Goal: Information Seeking & Learning: Learn about a topic

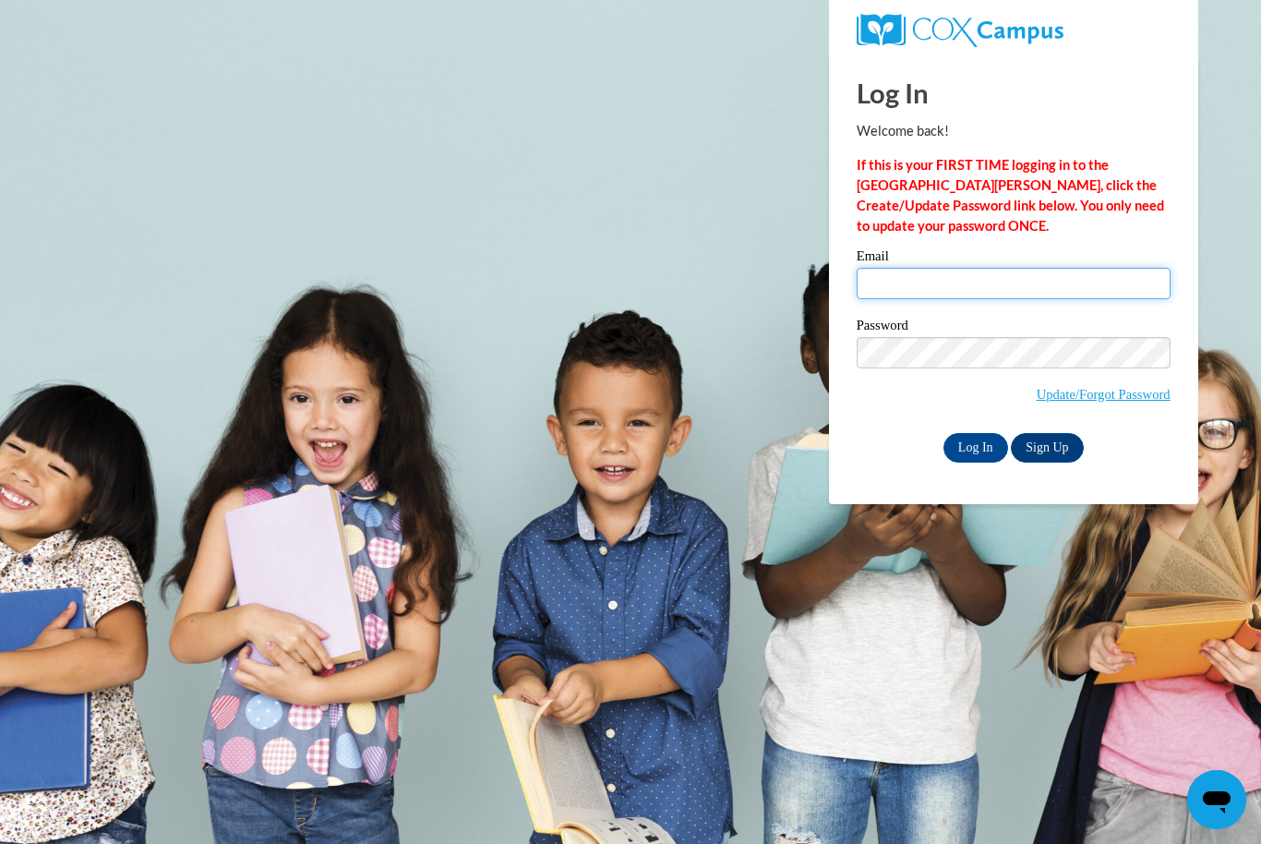
type input "Sholmes489@gmail.com"
click at [975, 446] on input "Log In" at bounding box center [976, 448] width 65 height 30
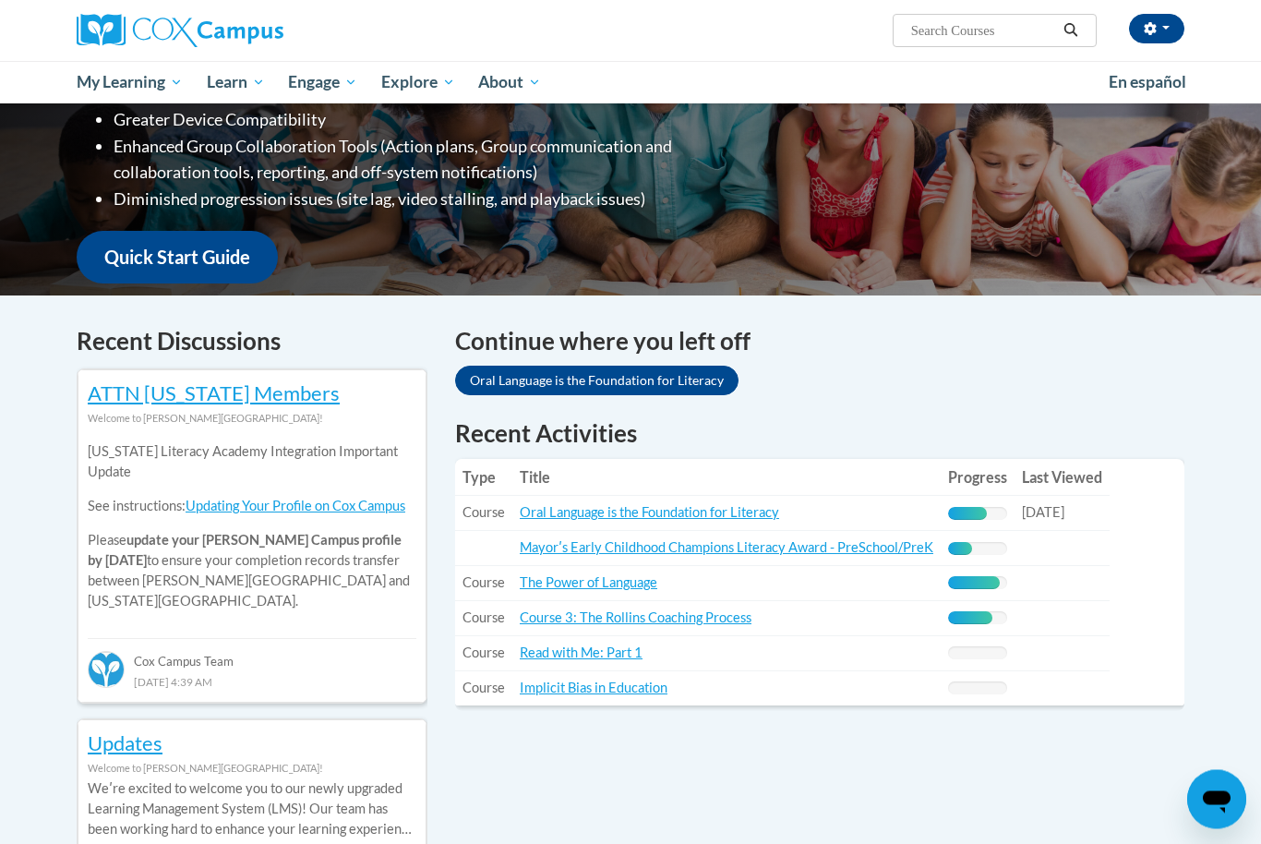
scroll to position [353, 0]
click at [747, 509] on link "Oral Language is the Foundation for Literacy" at bounding box center [649, 512] width 259 height 16
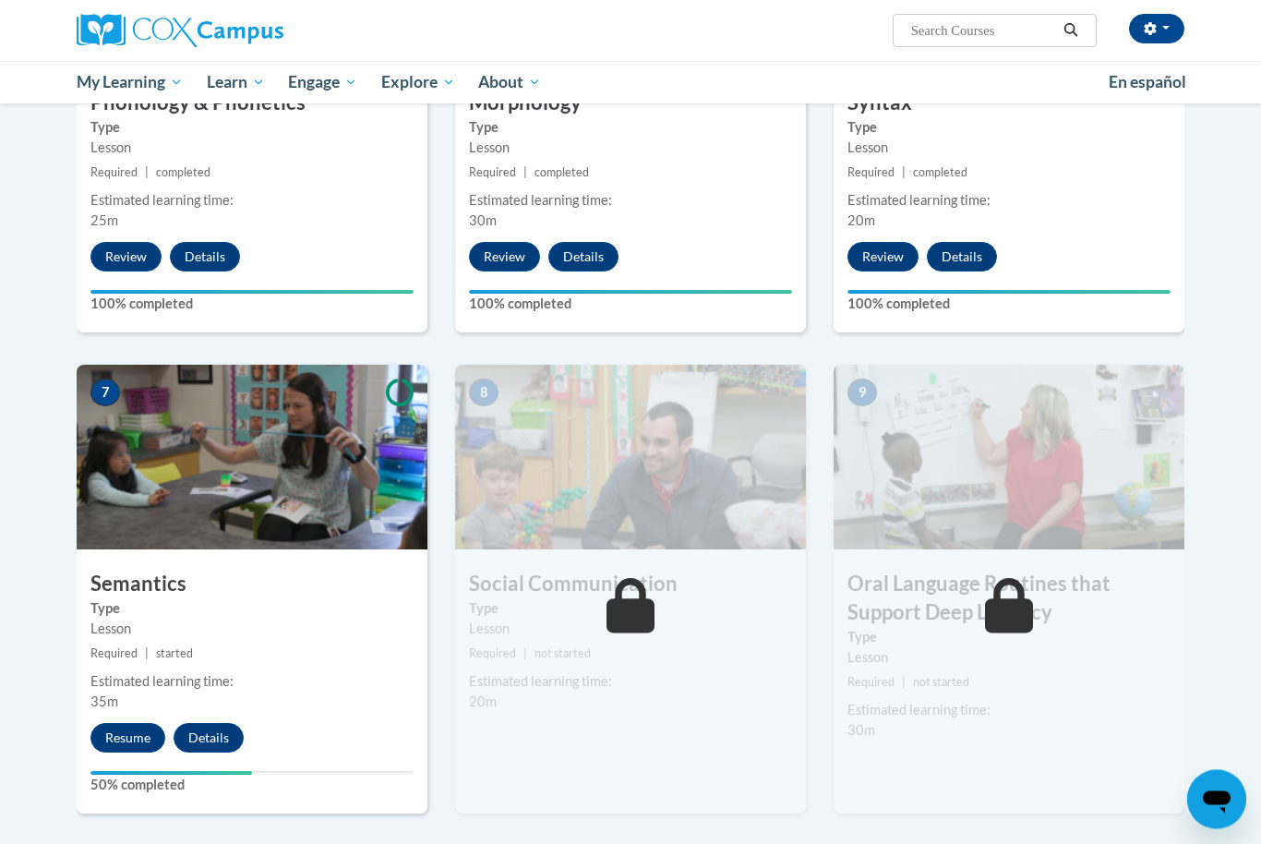
scroll to position [1137, 0]
click at [131, 732] on button "Resume" at bounding box center [127, 738] width 75 height 30
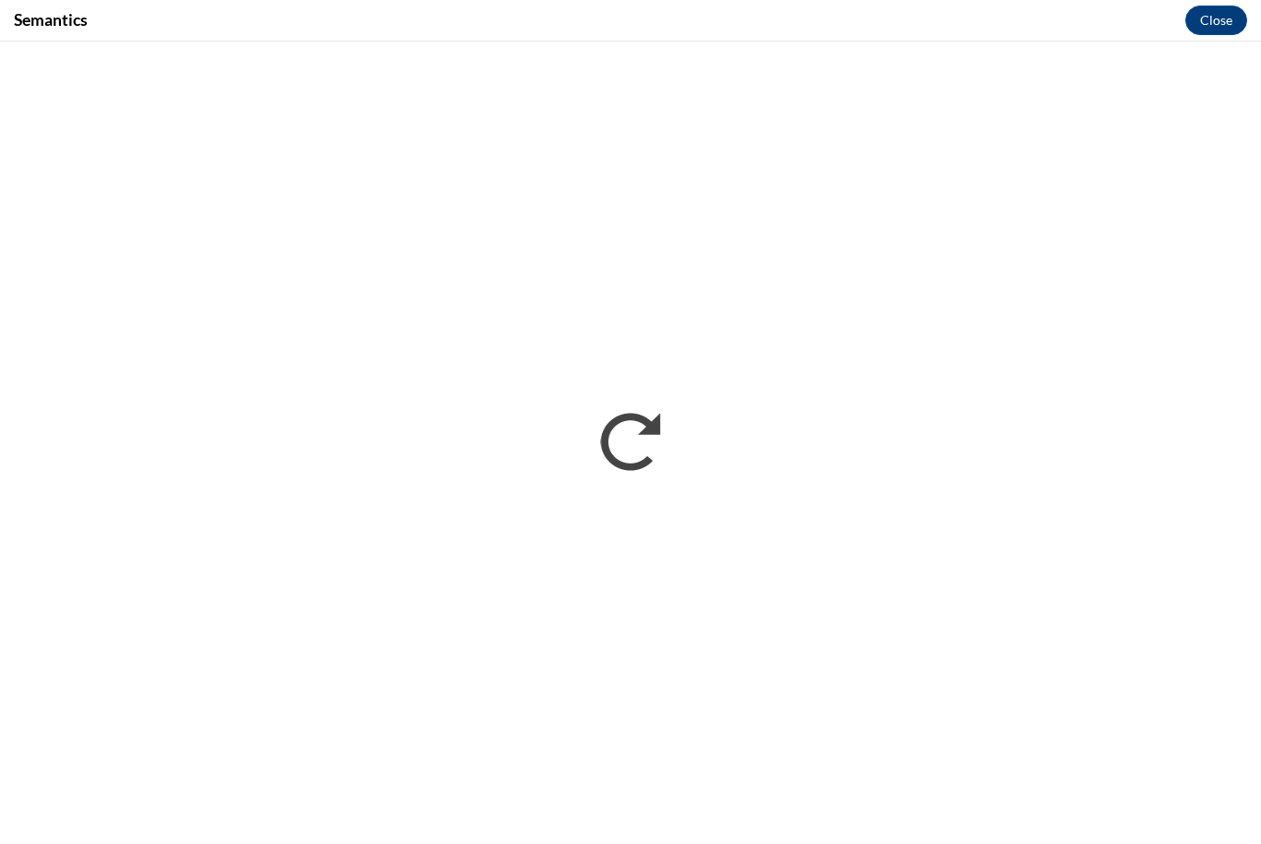
scroll to position [0, 0]
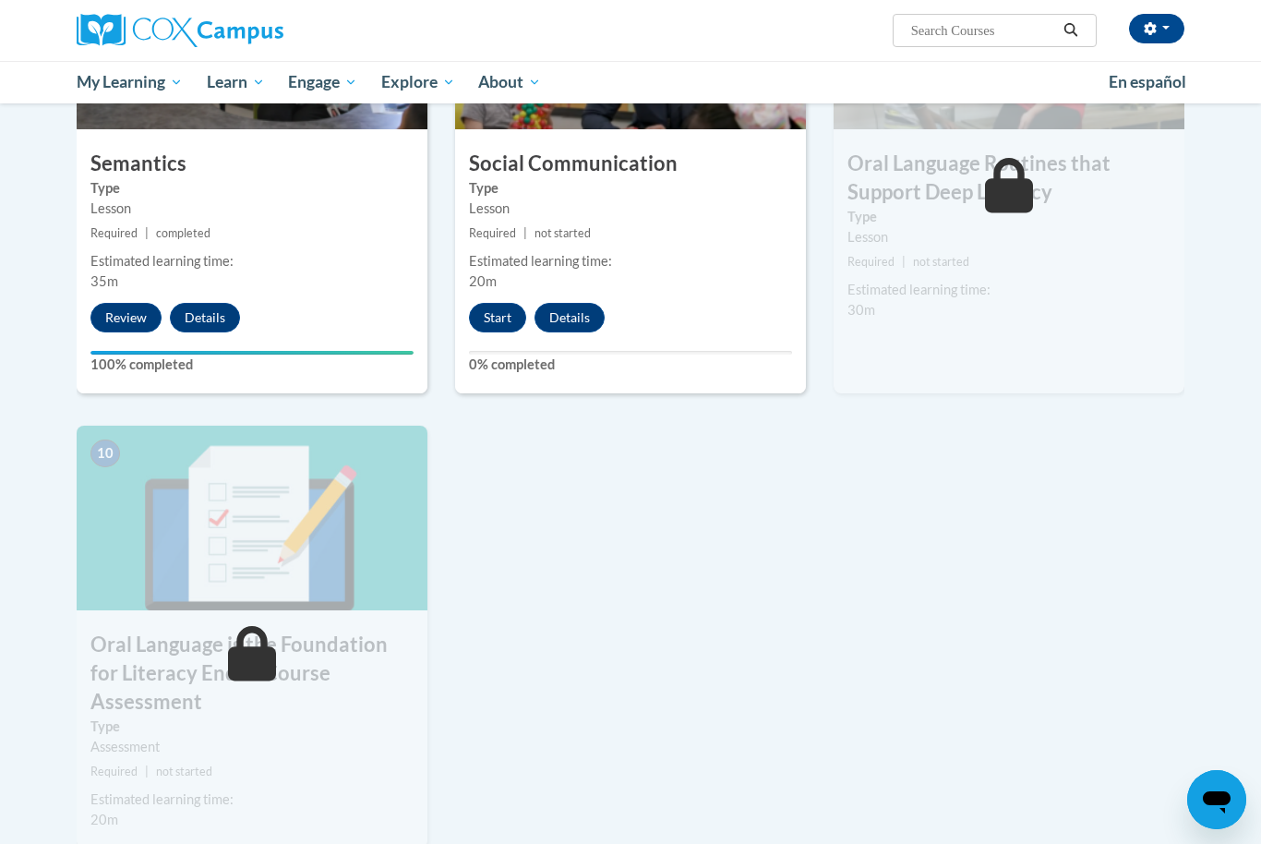
scroll to position [1556, 0]
click at [493, 321] on button "Start" at bounding box center [497, 319] width 57 height 30
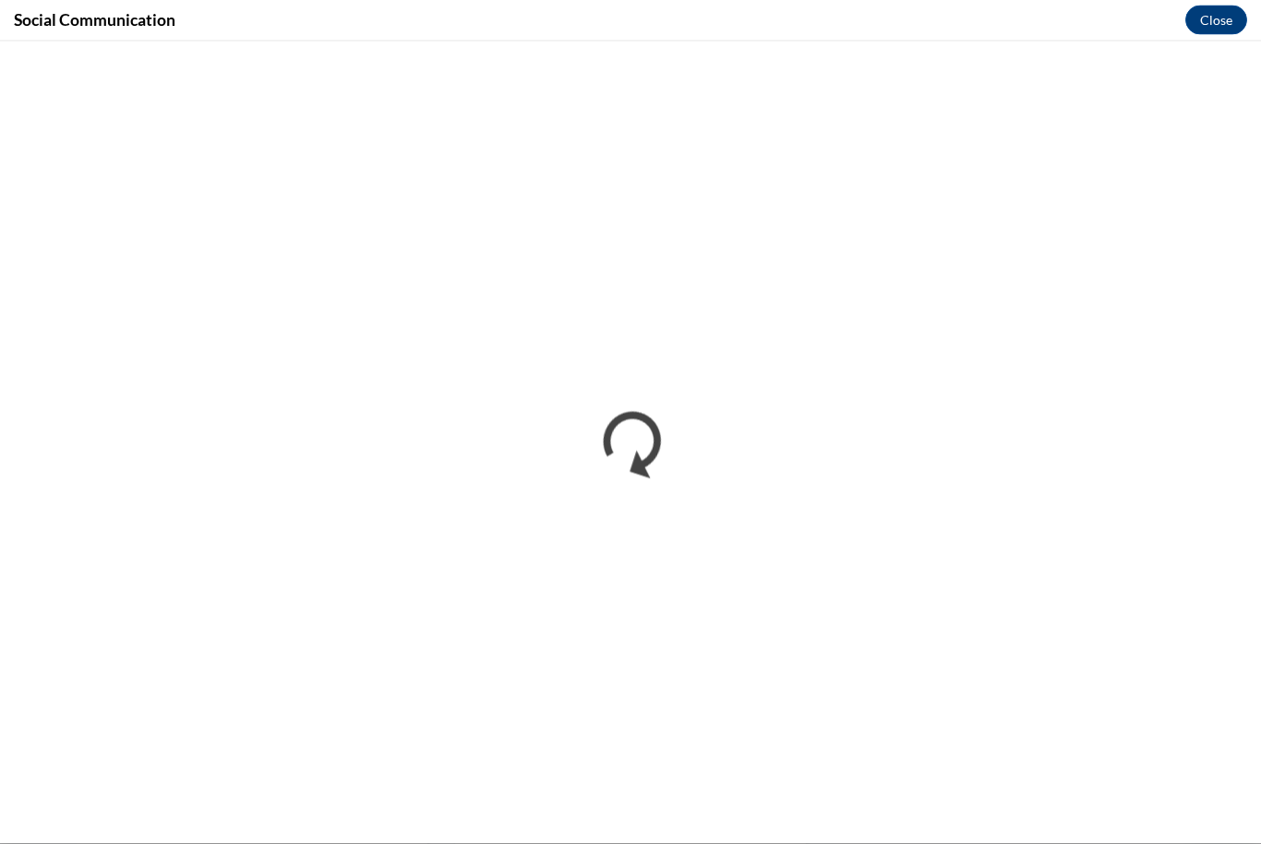
scroll to position [1075, 0]
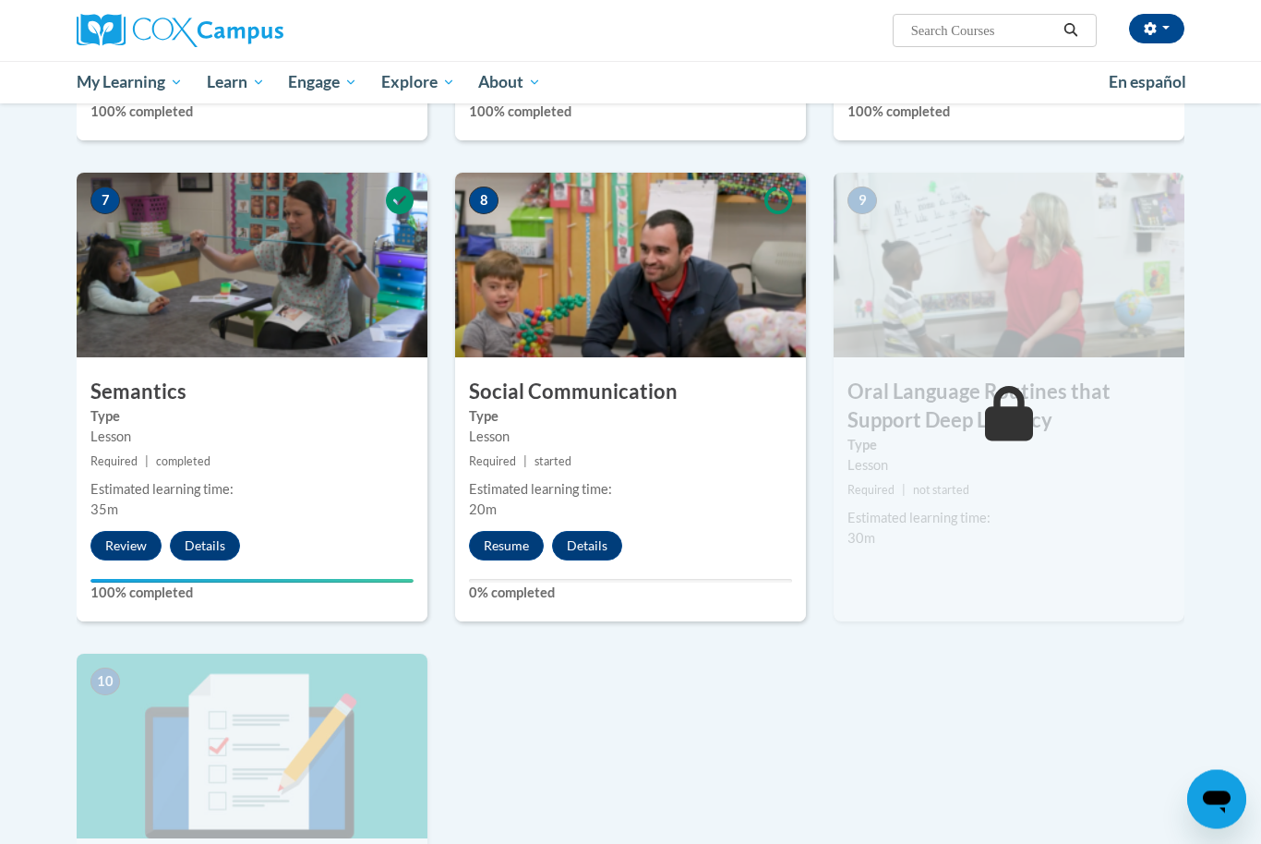
scroll to position [1362, 0]
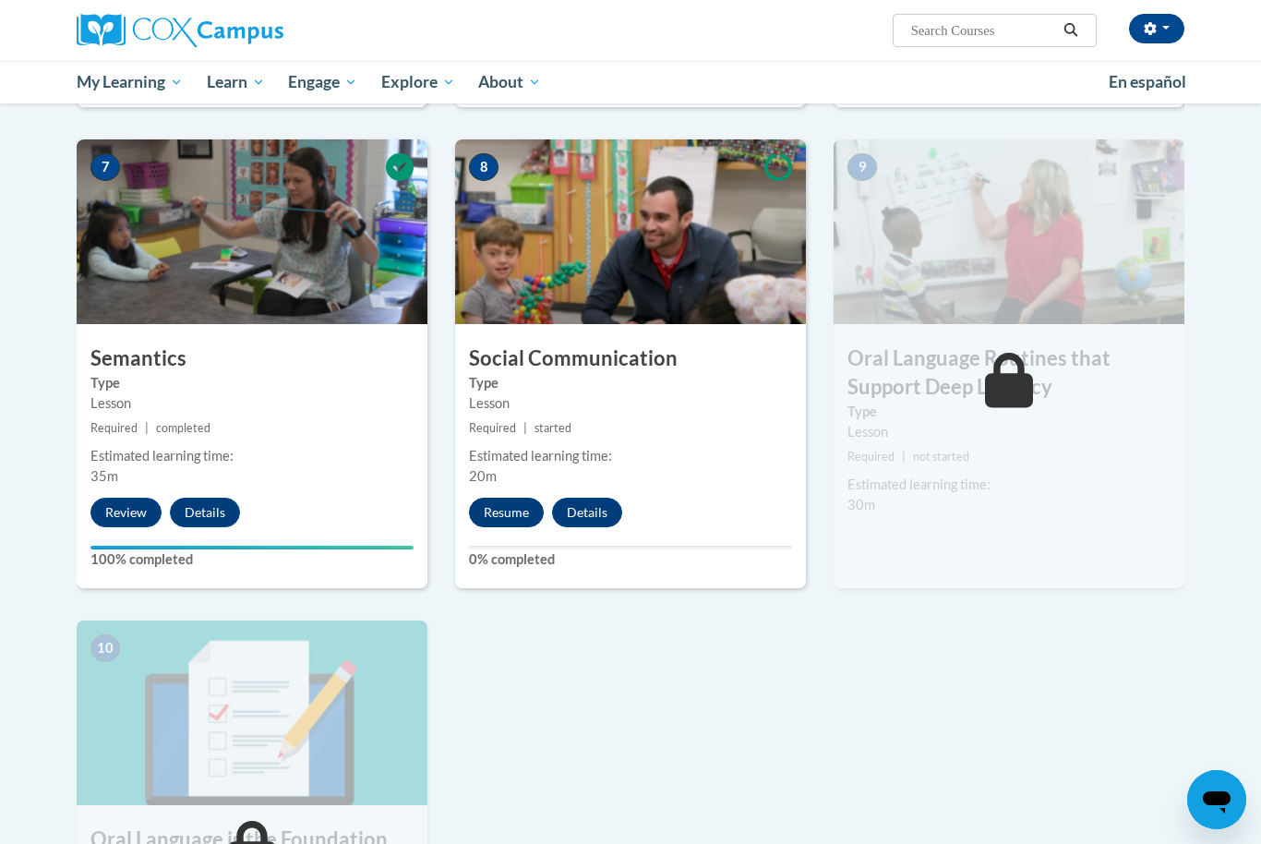
click at [525, 498] on button "Resume" at bounding box center [506, 513] width 75 height 30
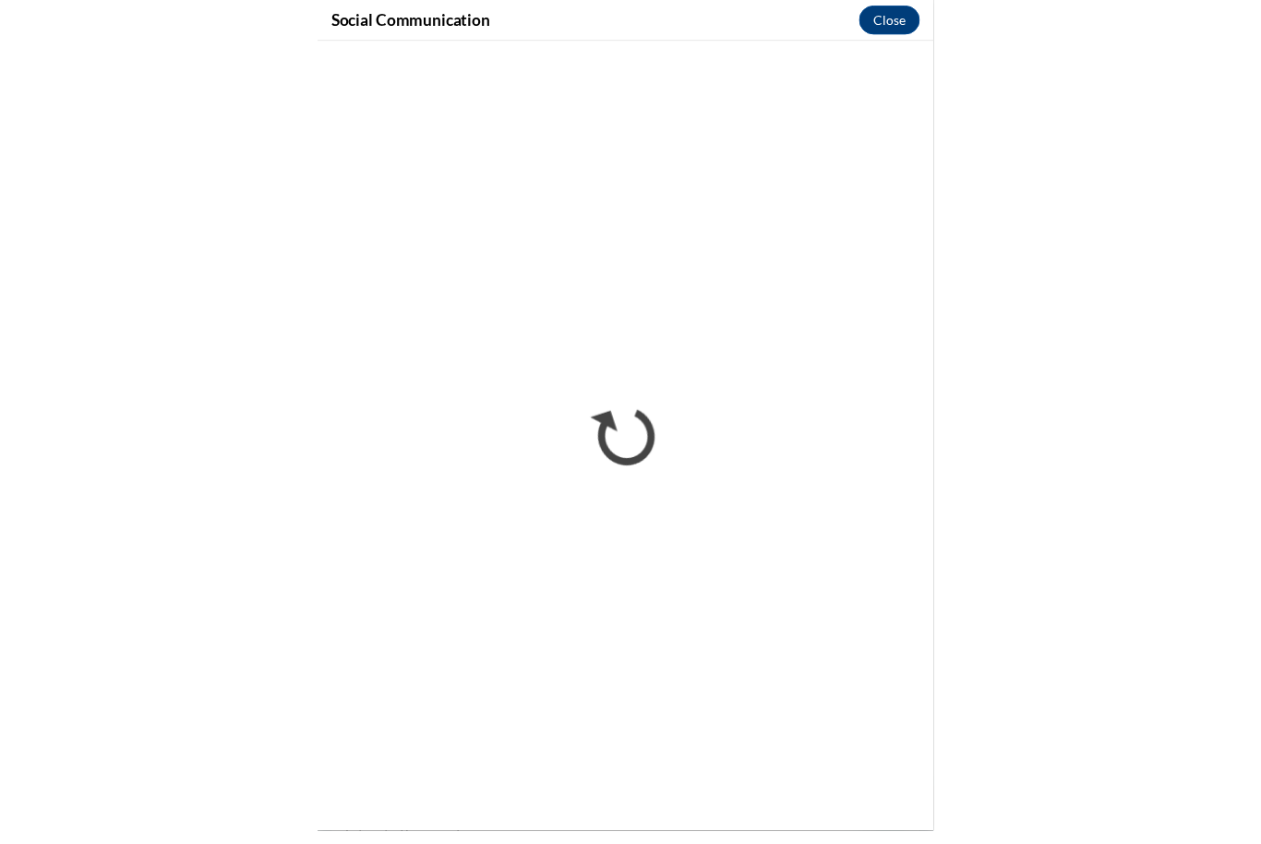
scroll to position [1369, 0]
